Goal: Navigation & Orientation: Find specific page/section

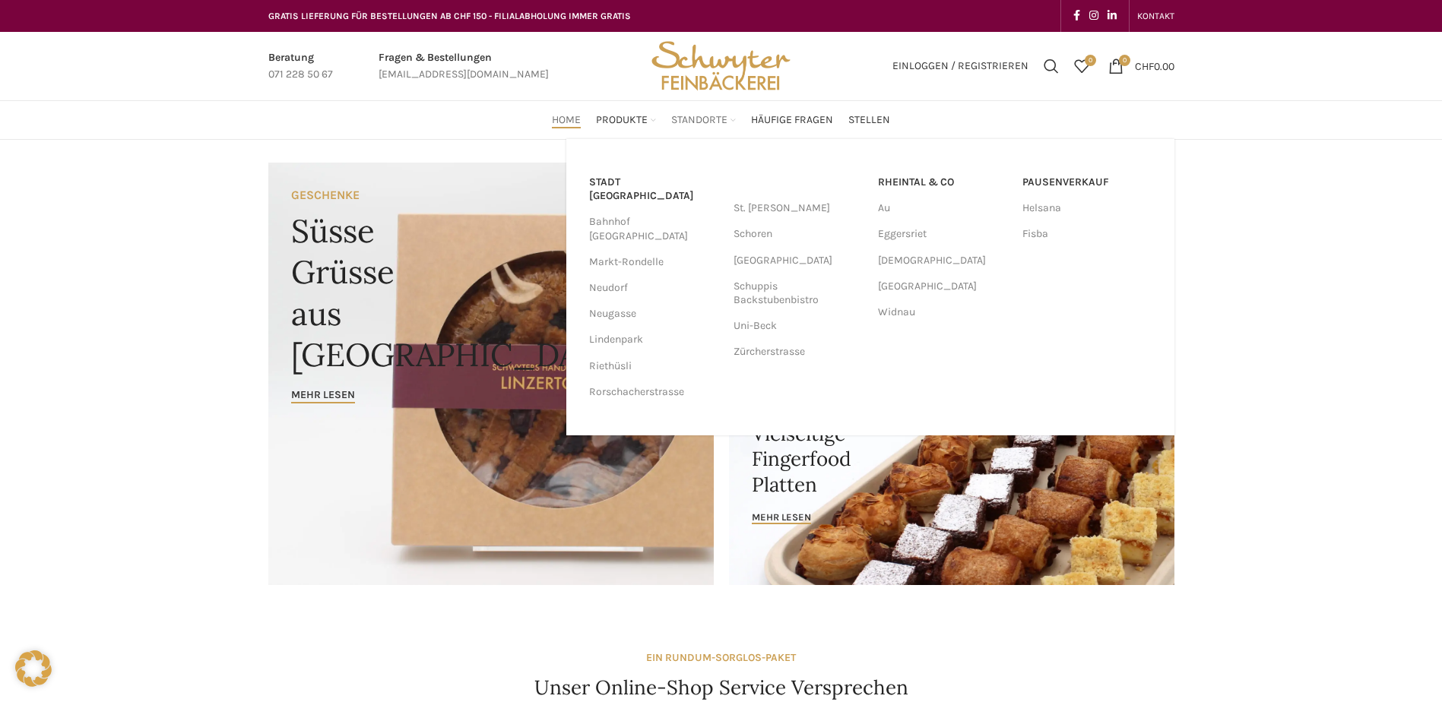
click at [699, 116] on span "Standorte" at bounding box center [699, 120] width 56 height 14
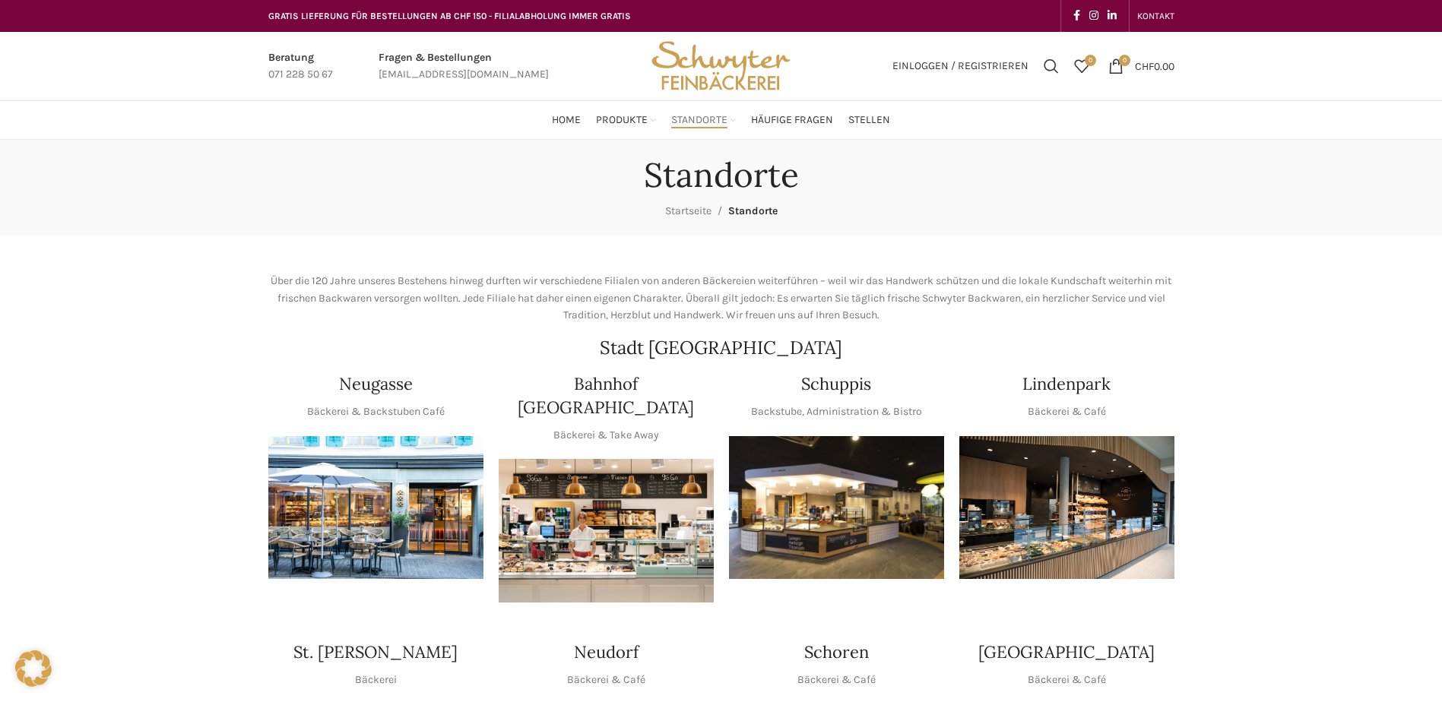
click at [293, 74] on link "Infobox link" at bounding box center [300, 66] width 65 height 34
